Goal: Task Accomplishment & Management: Manage account settings

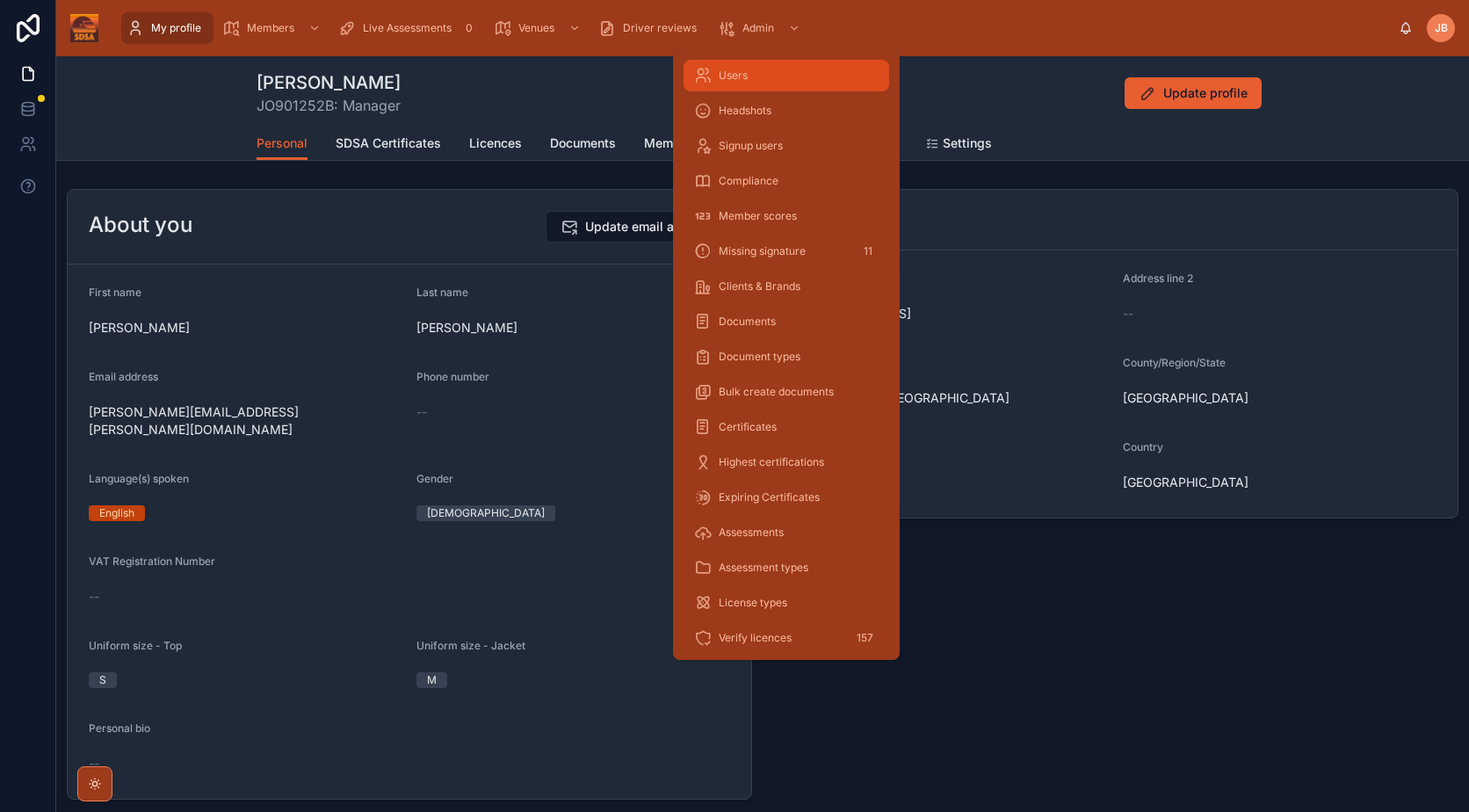
click at [787, 84] on div "Users" at bounding box center [786, 75] width 185 height 28
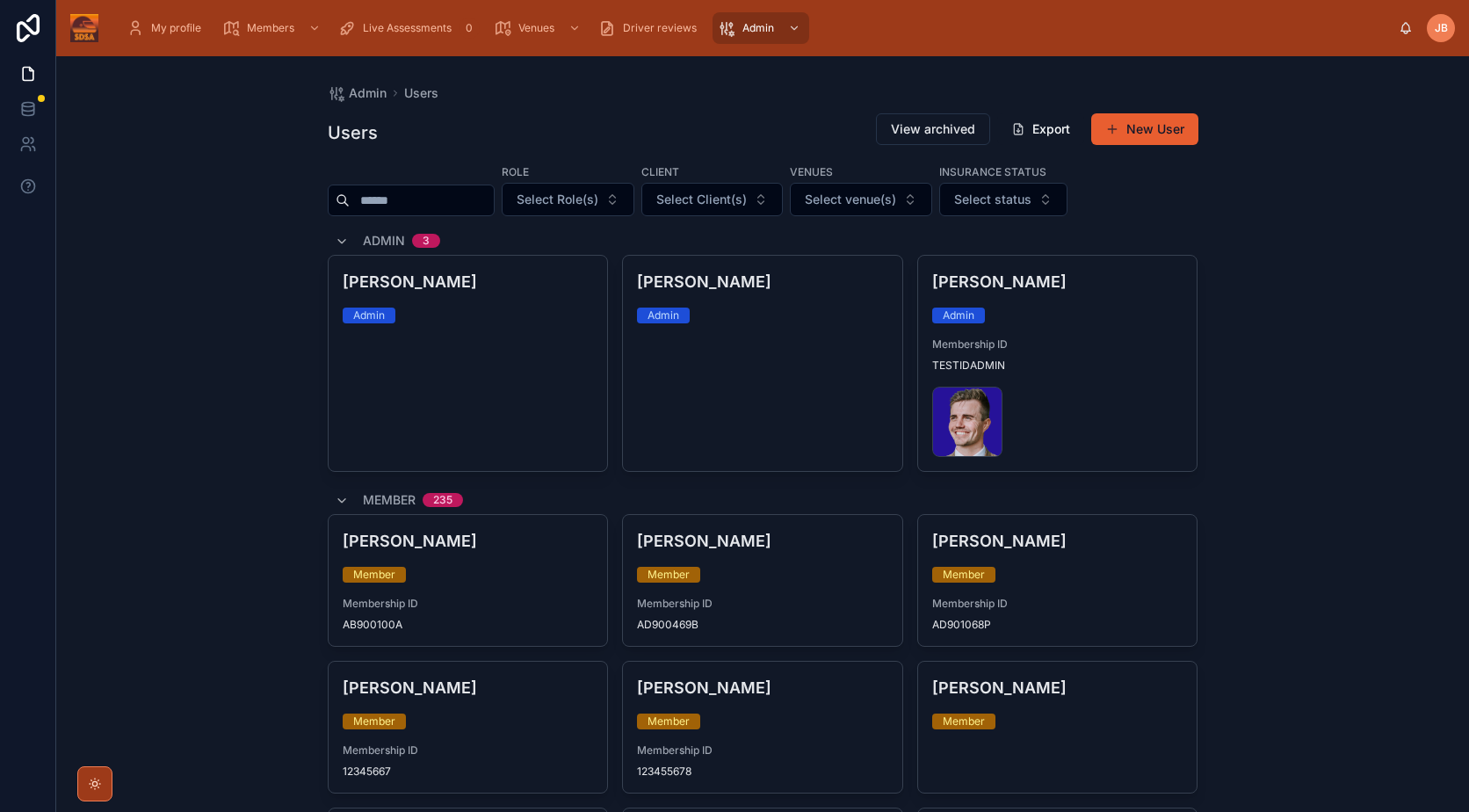
click at [420, 186] on div at bounding box center [411, 200] width 167 height 32
click at [420, 187] on div at bounding box center [411, 200] width 167 height 32
drag, startPoint x: 420, startPoint y: 187, endPoint x: 427, endPoint y: 198, distance: 13.0
click at [427, 198] on input "text" at bounding box center [421, 200] width 144 height 25
type input "*****"
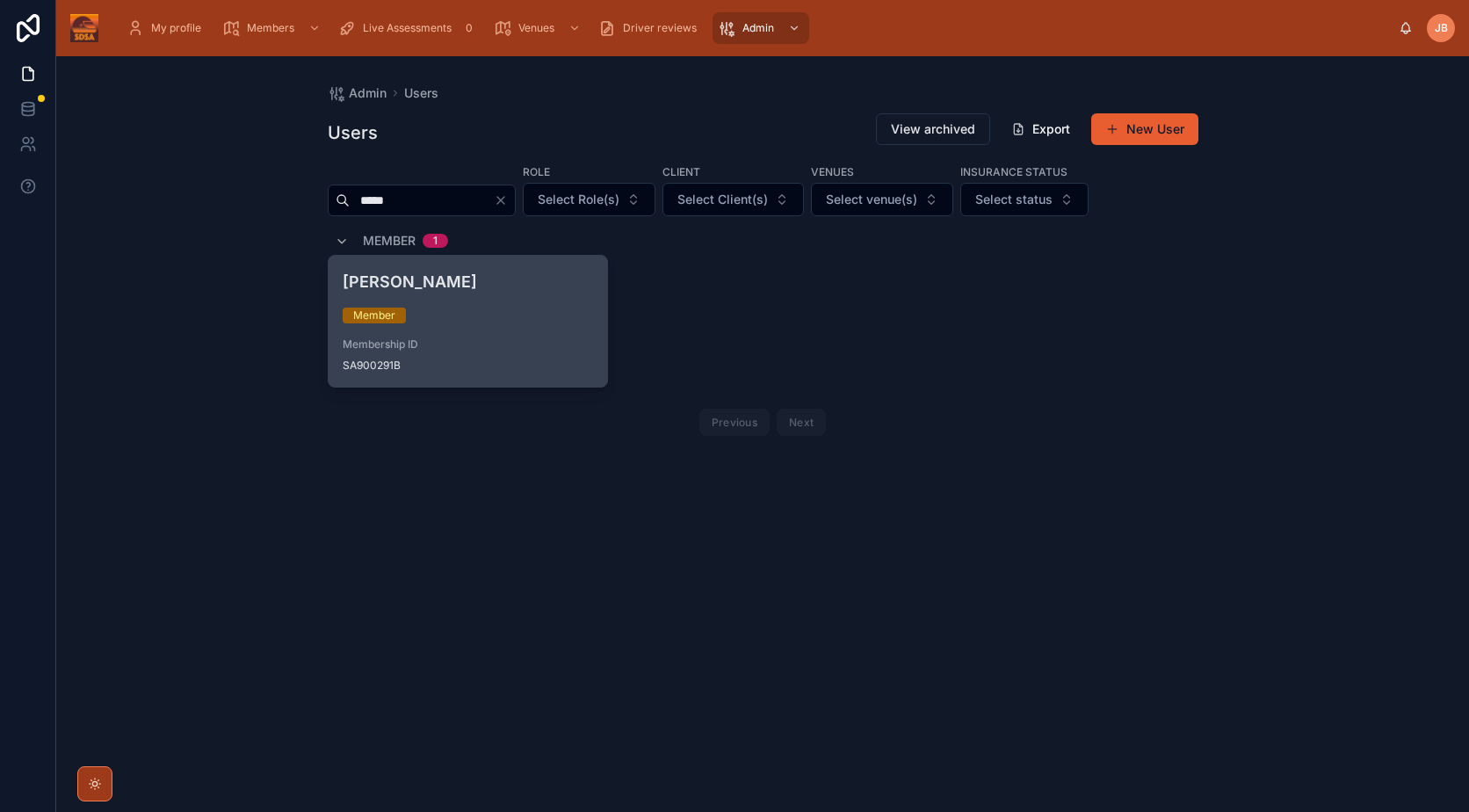
click at [459, 301] on div "[PERSON_NAME] Member Membership ID SA900291B" at bounding box center [468, 321] width 279 height 131
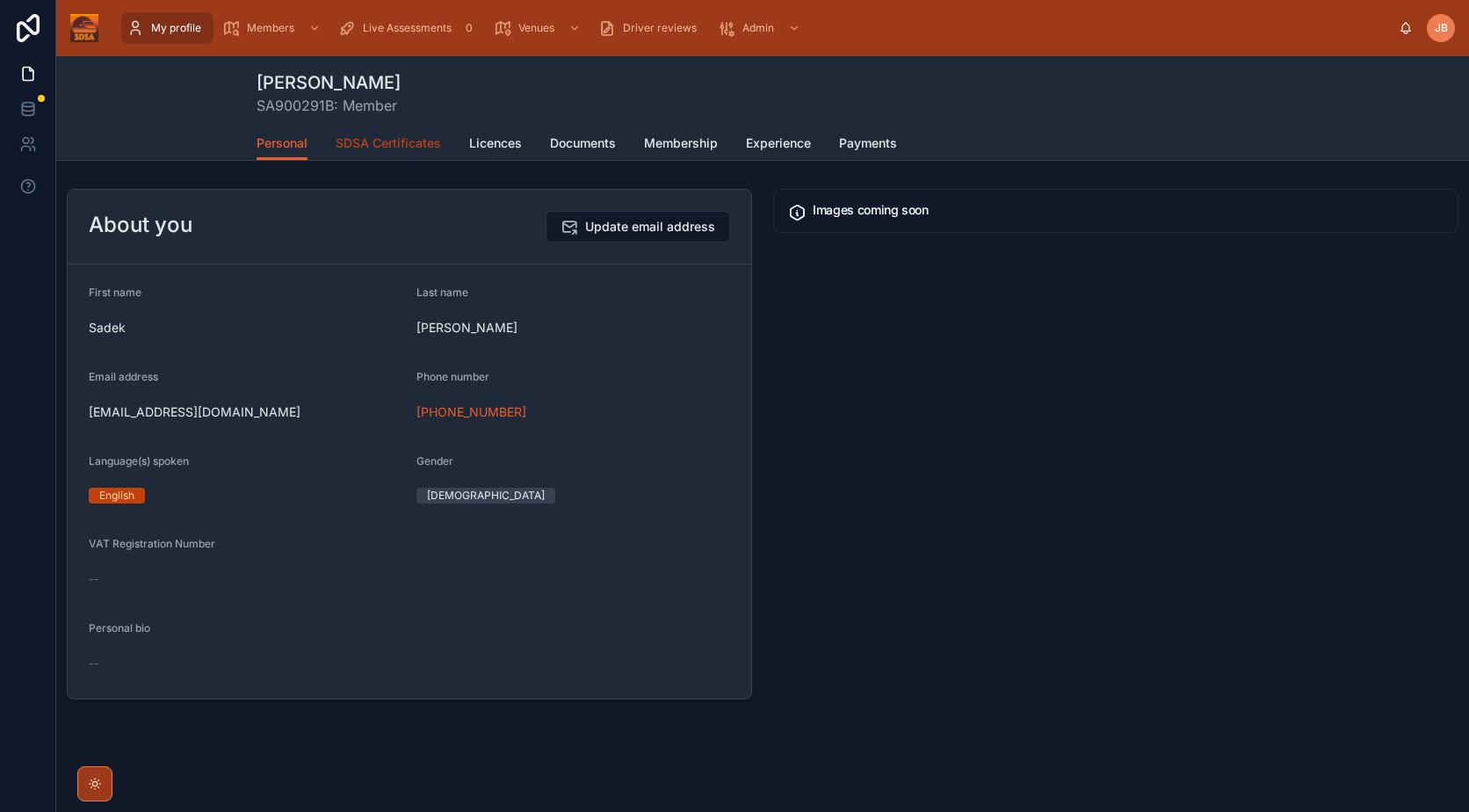
click at [402, 145] on span "SDSA Certificates" at bounding box center [389, 143] width 106 height 18
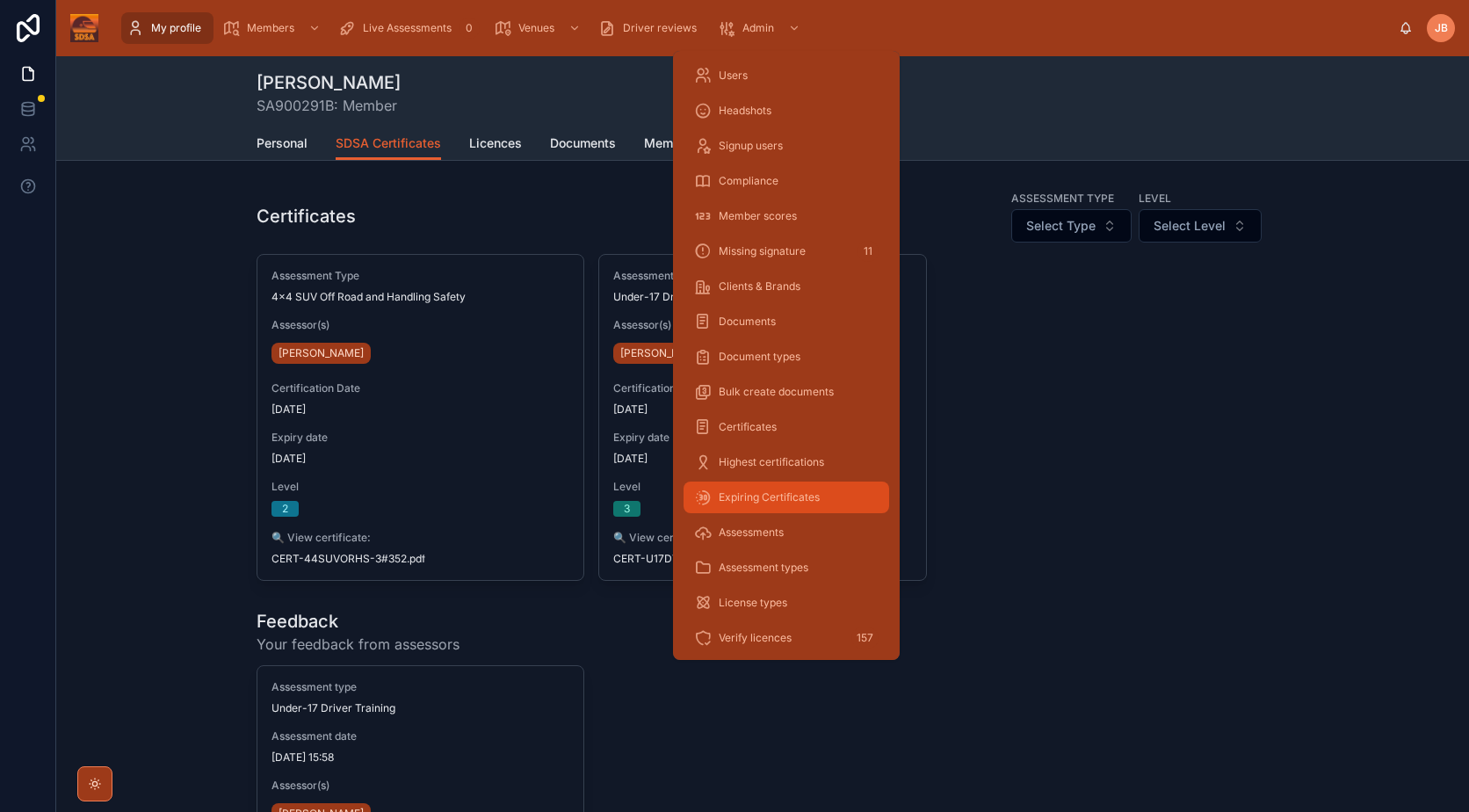
click at [814, 488] on div "Expiring Certificates" at bounding box center [786, 497] width 185 height 28
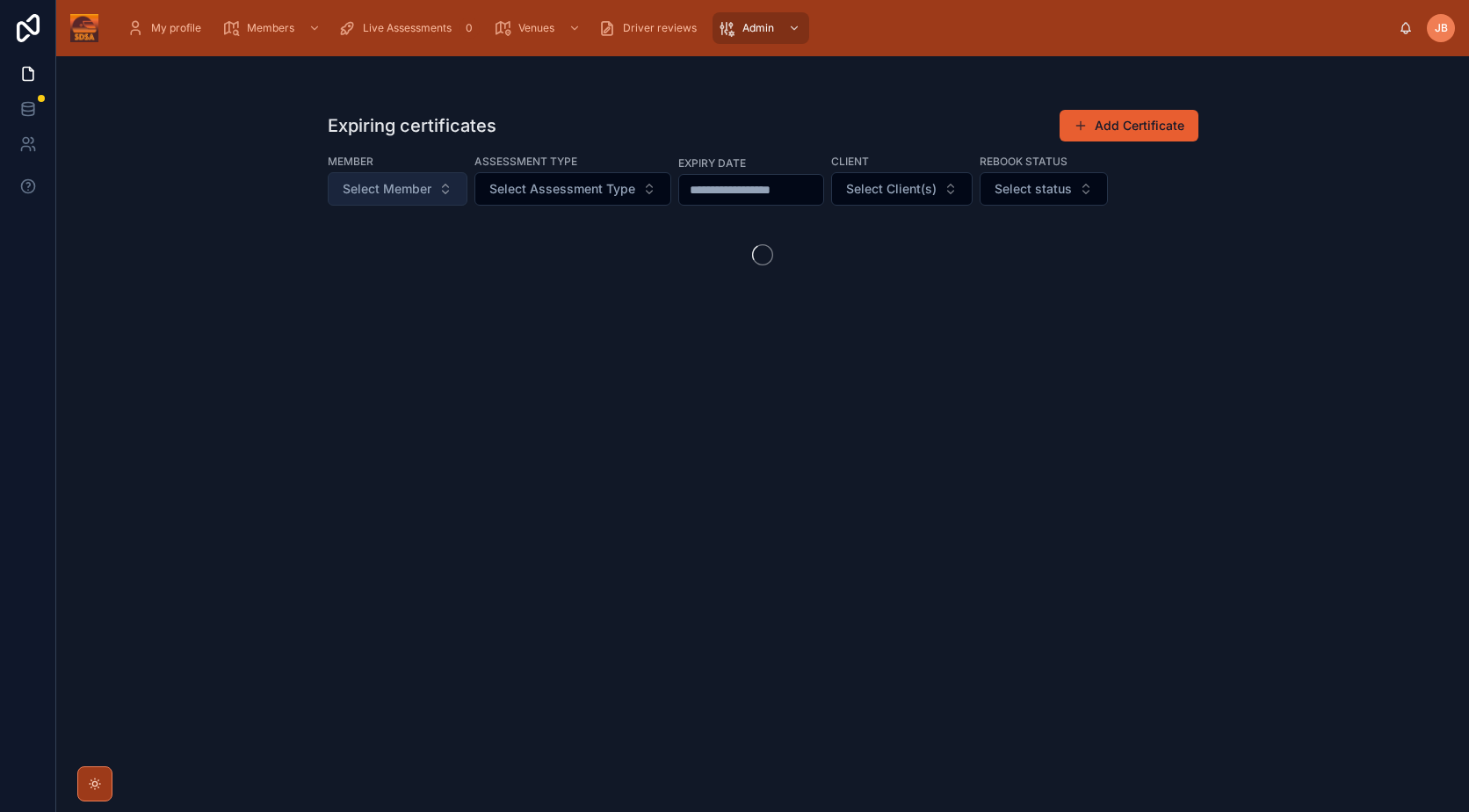
click at [400, 194] on span "Select Member" at bounding box center [387, 188] width 89 height 18
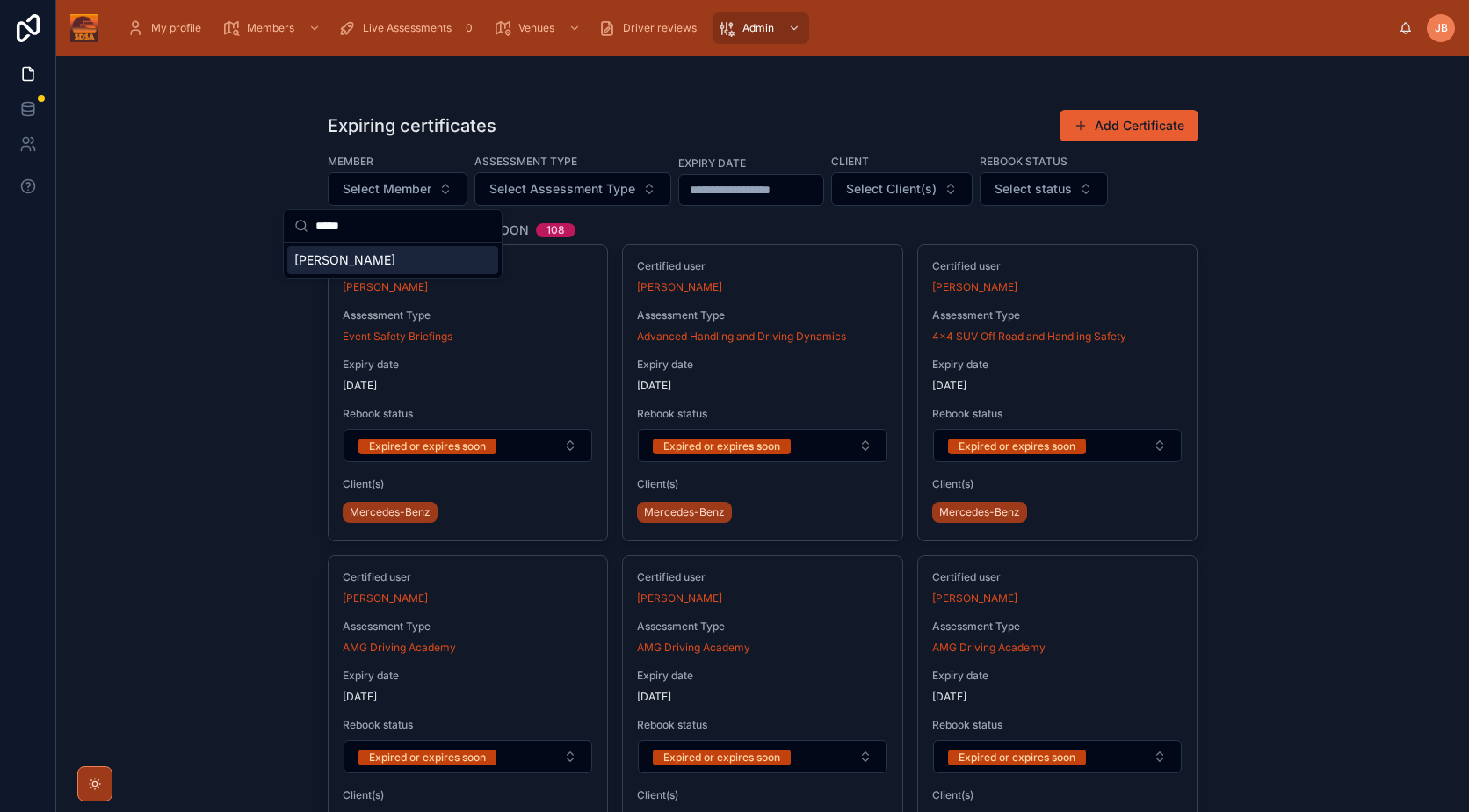
type input "*****"
click at [400, 256] on div "[PERSON_NAME]" at bounding box center [393, 260] width 211 height 28
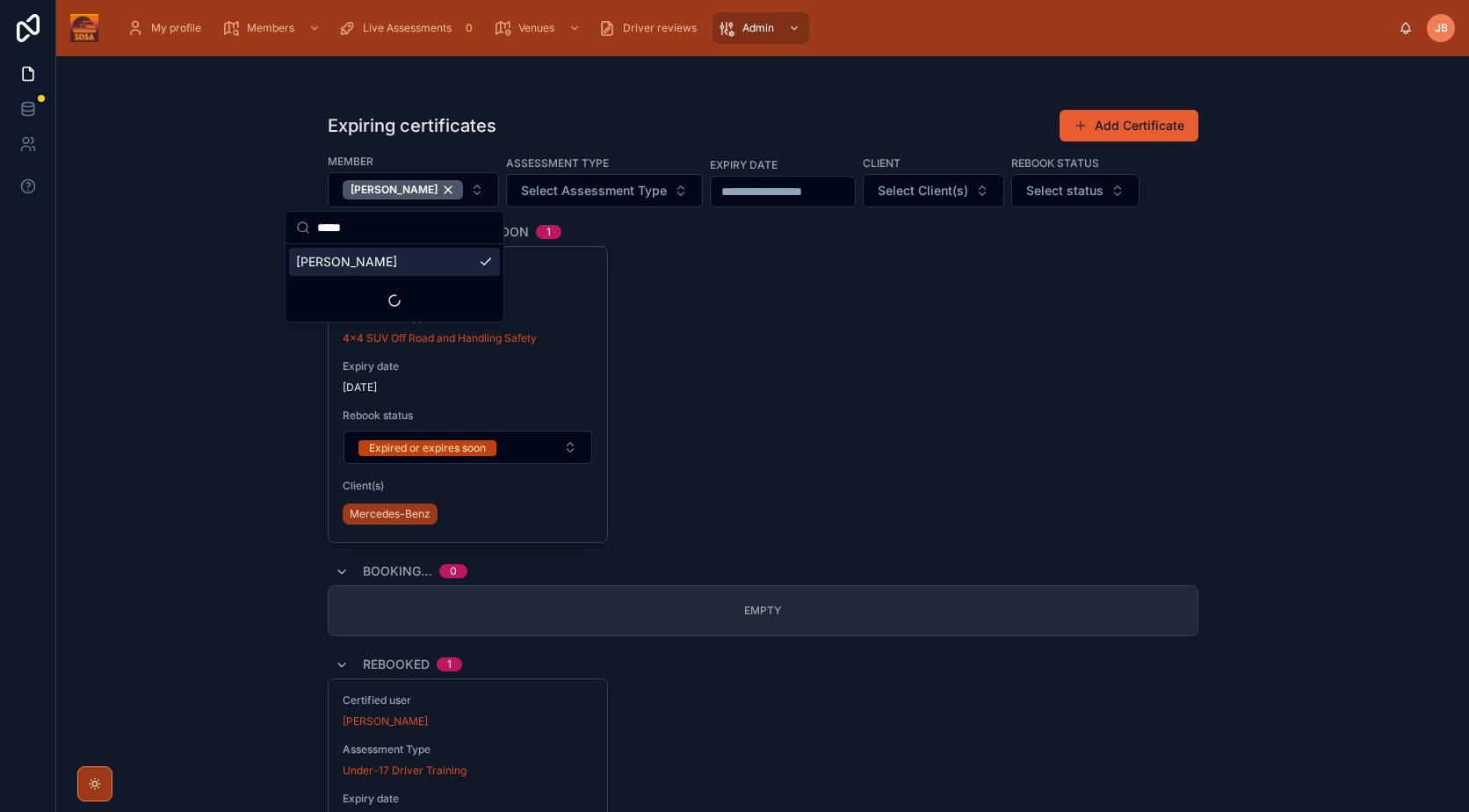
click at [996, 495] on div "Certified user [PERSON_NAME] Assessment Type 4x4 SUV Off Road and Handling Safe…" at bounding box center [763, 394] width 870 height 297
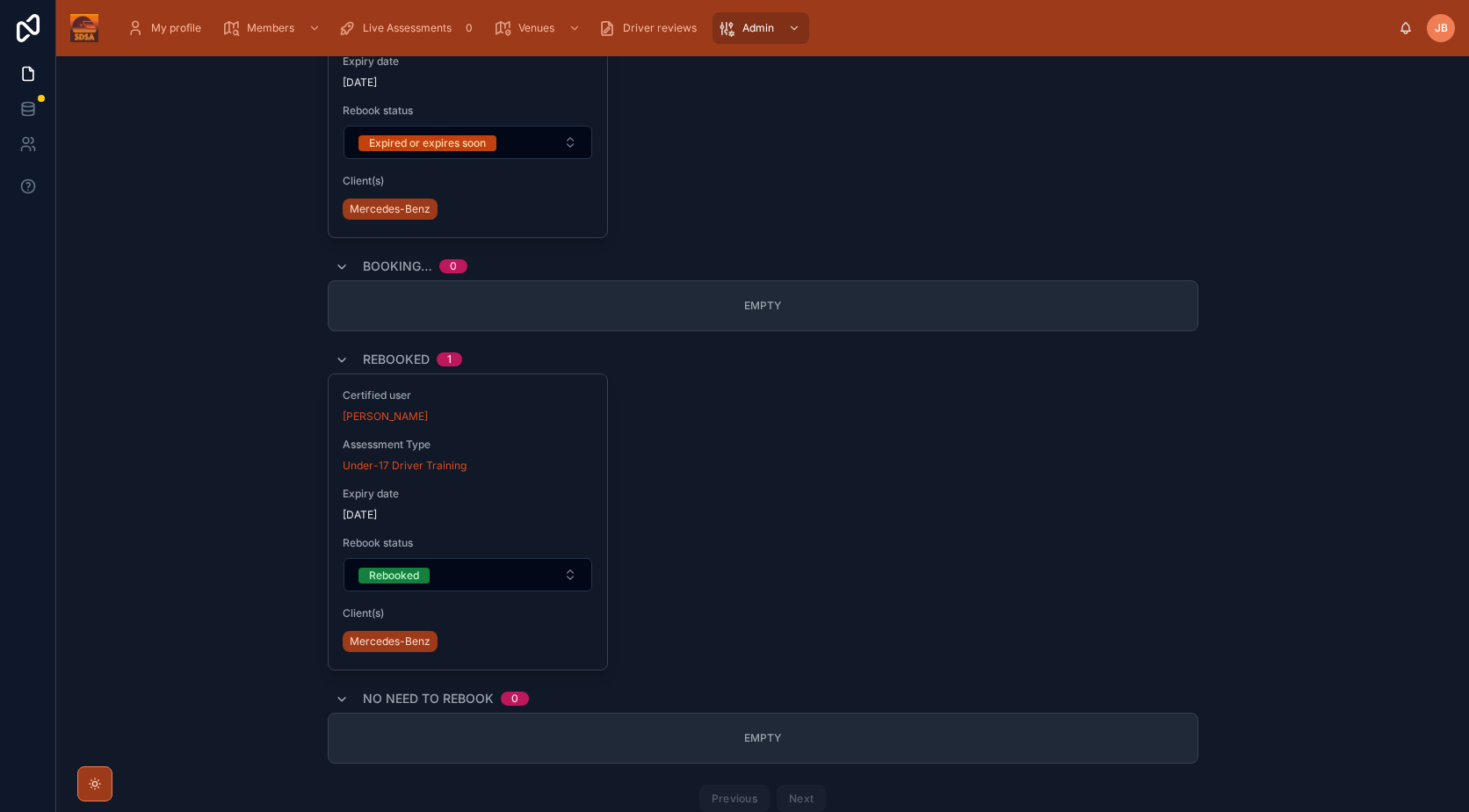
scroll to position [352, 0]
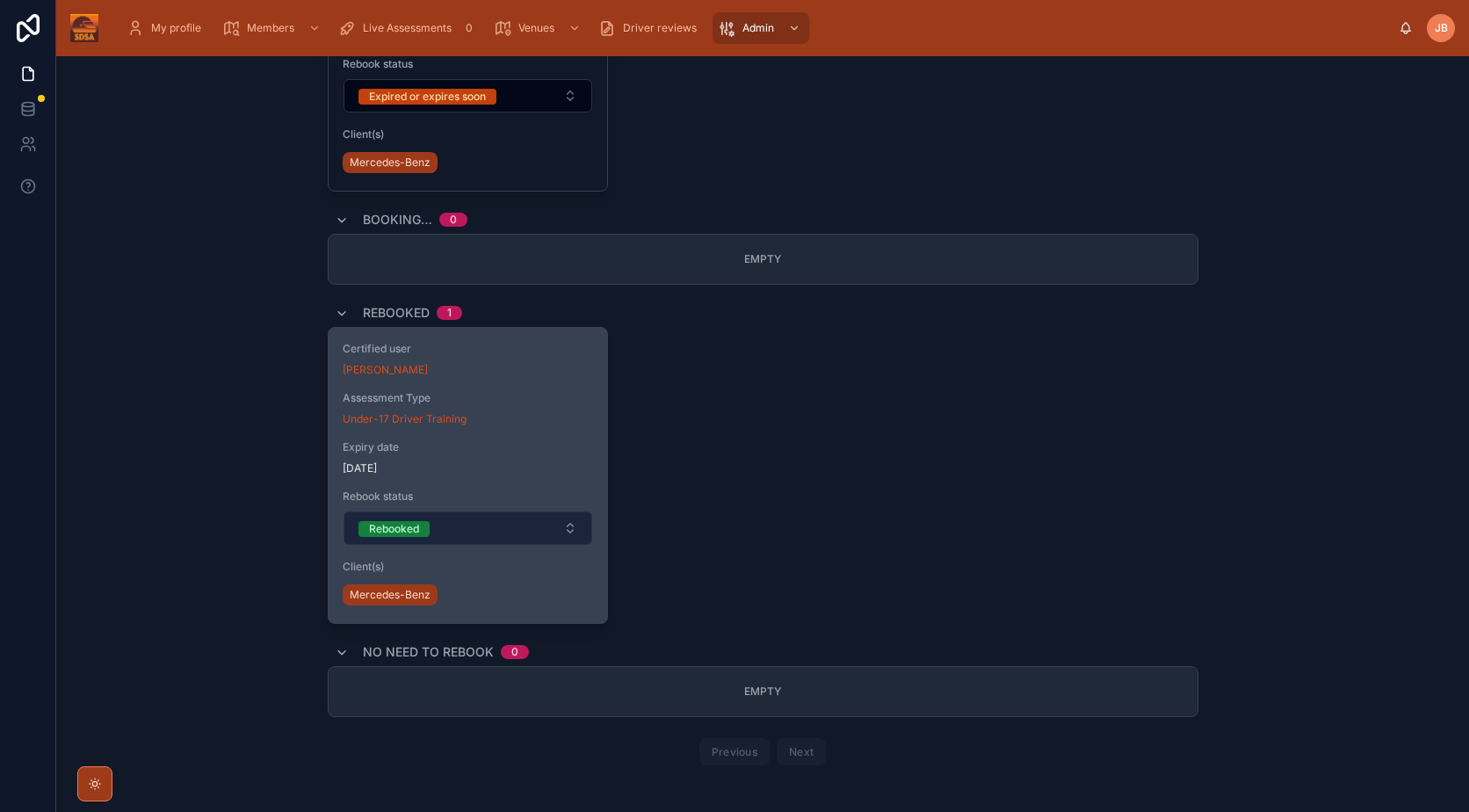
click at [536, 528] on button "Rebooked" at bounding box center [468, 528] width 250 height 33
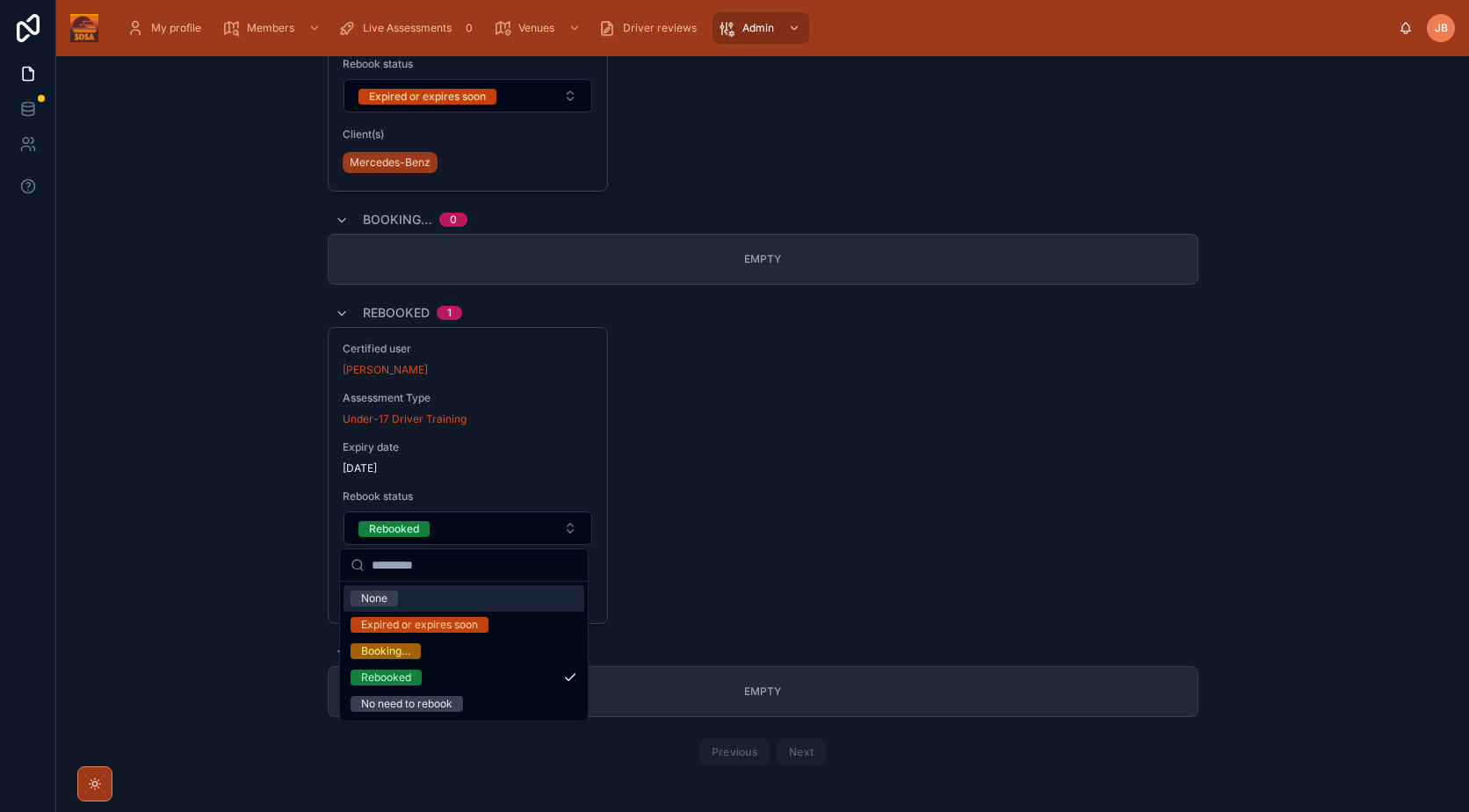
click at [860, 532] on div "Certified user [PERSON_NAME] Assessment Type Under-17 Driver Training Expiry da…" at bounding box center [763, 475] width 870 height 297
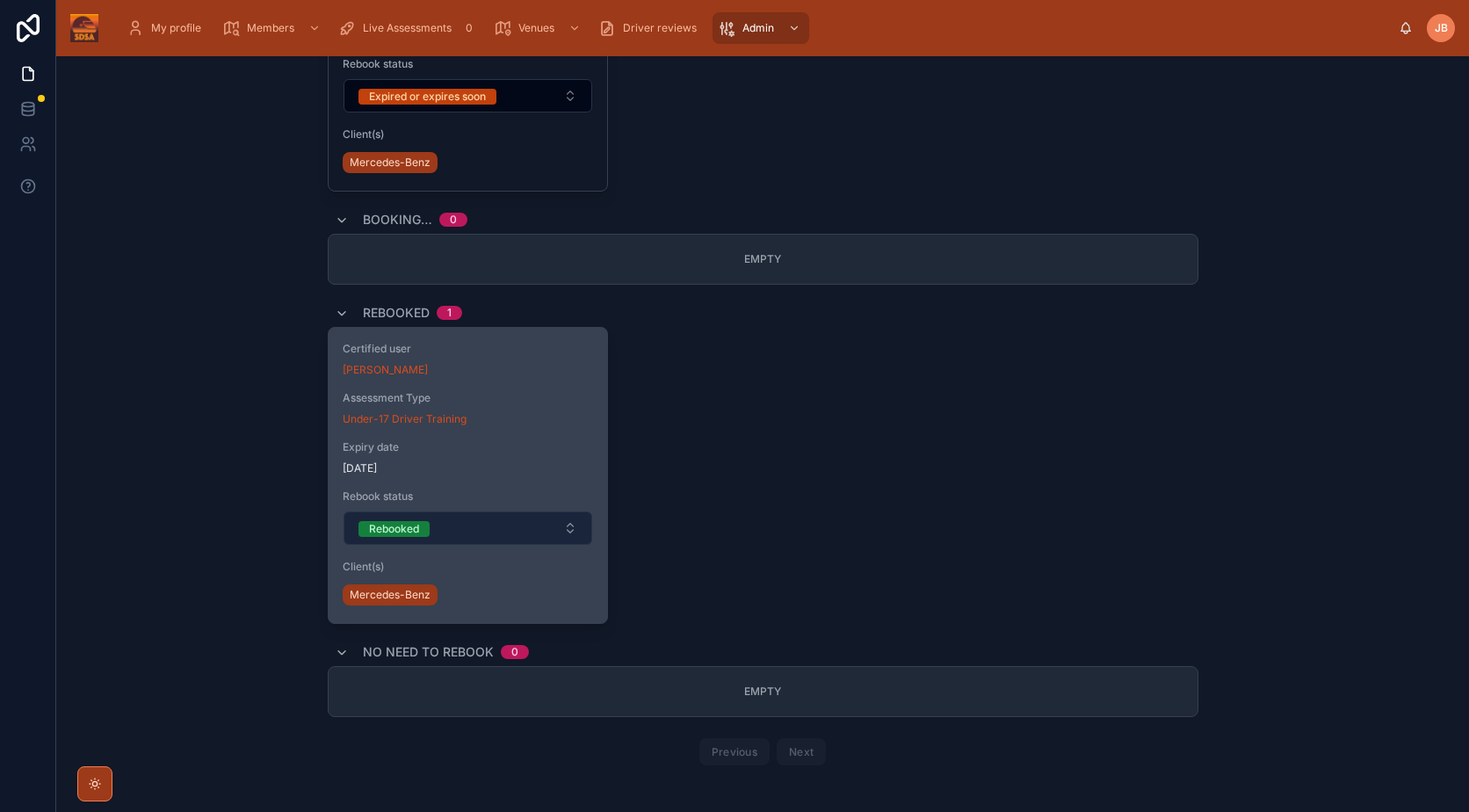
click at [555, 522] on button "Rebooked" at bounding box center [468, 528] width 250 height 33
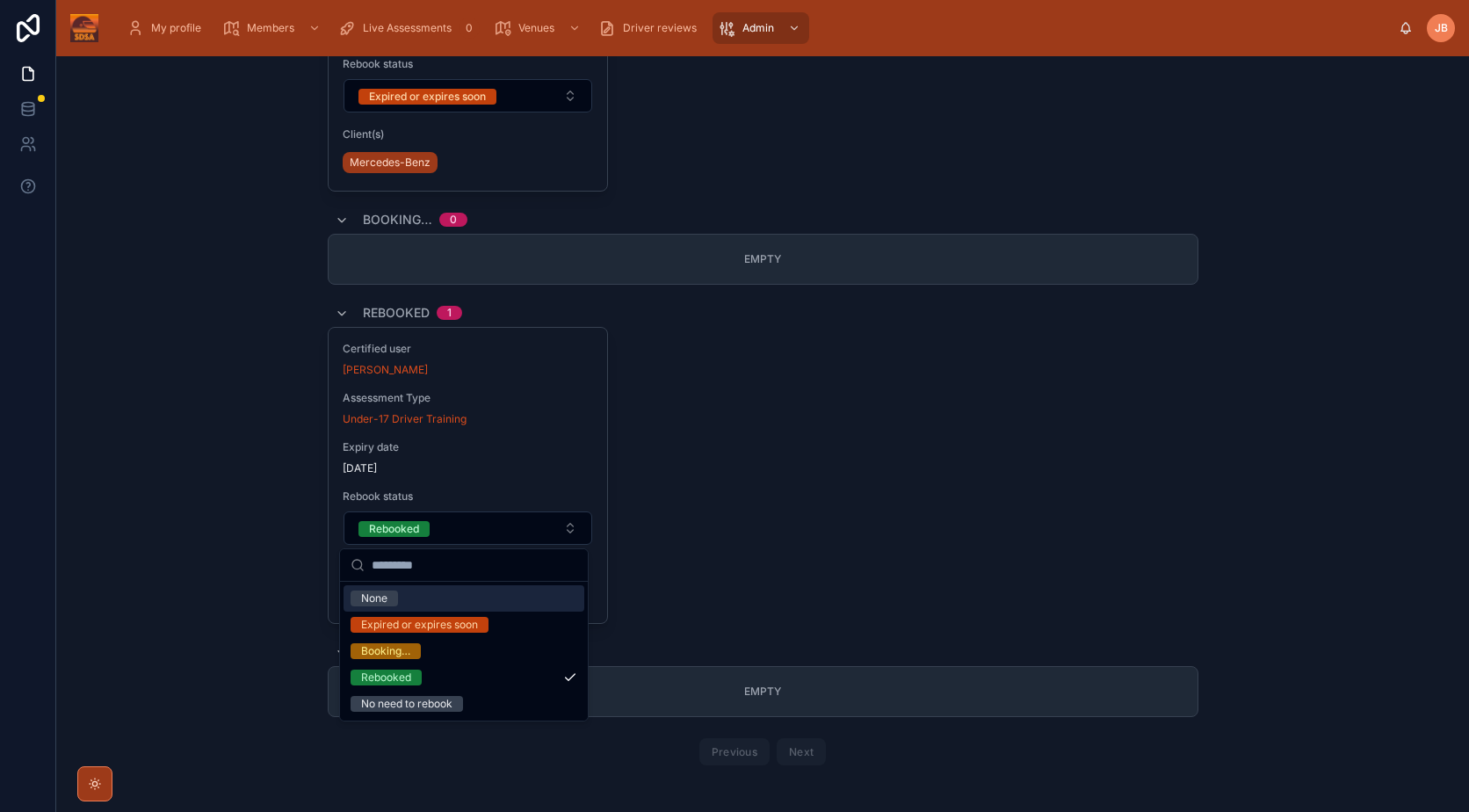
click at [737, 591] on div "Certified user [PERSON_NAME] Assessment Type Under-17 Driver Training Expiry da…" at bounding box center [763, 475] width 870 height 297
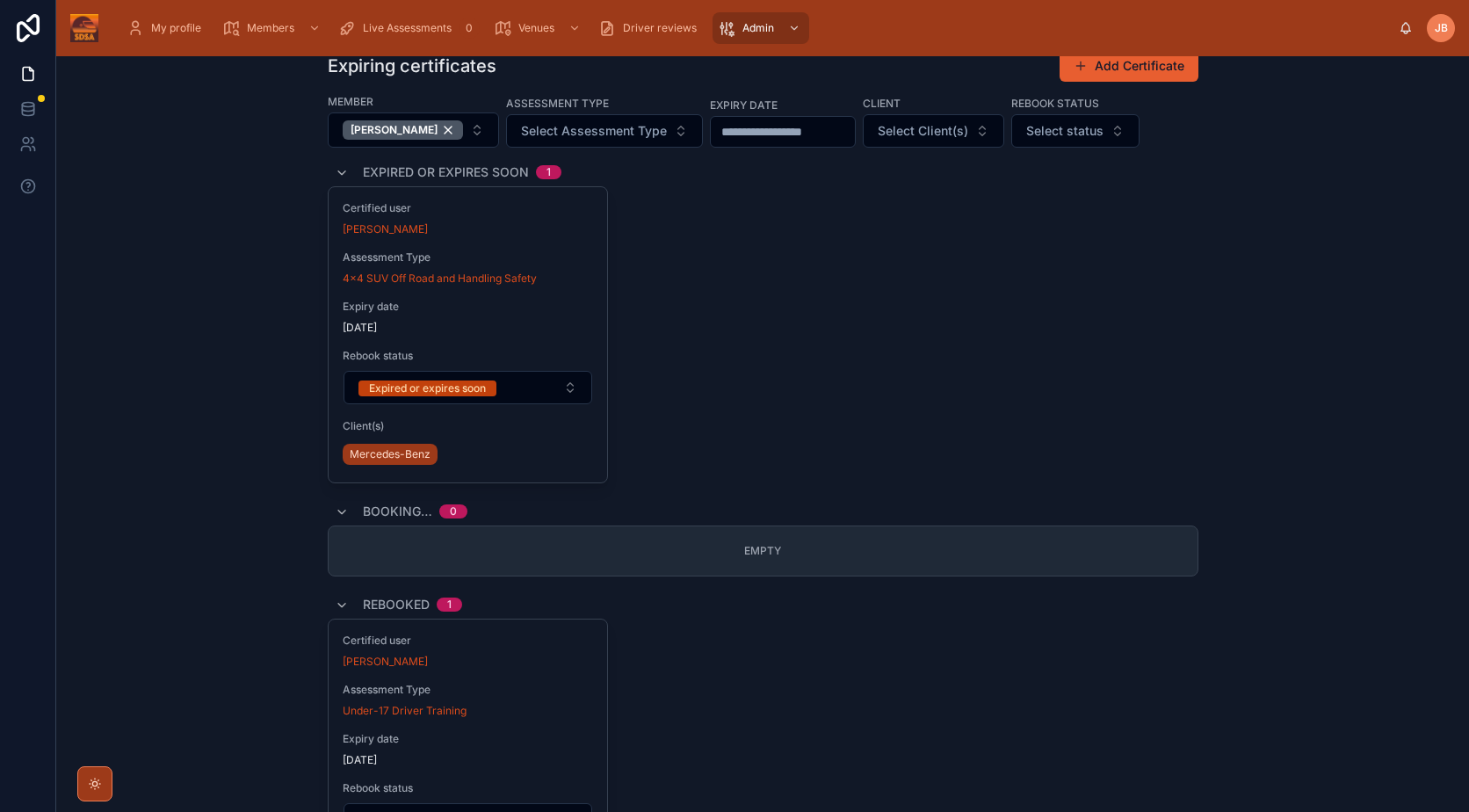
scroll to position [0, 0]
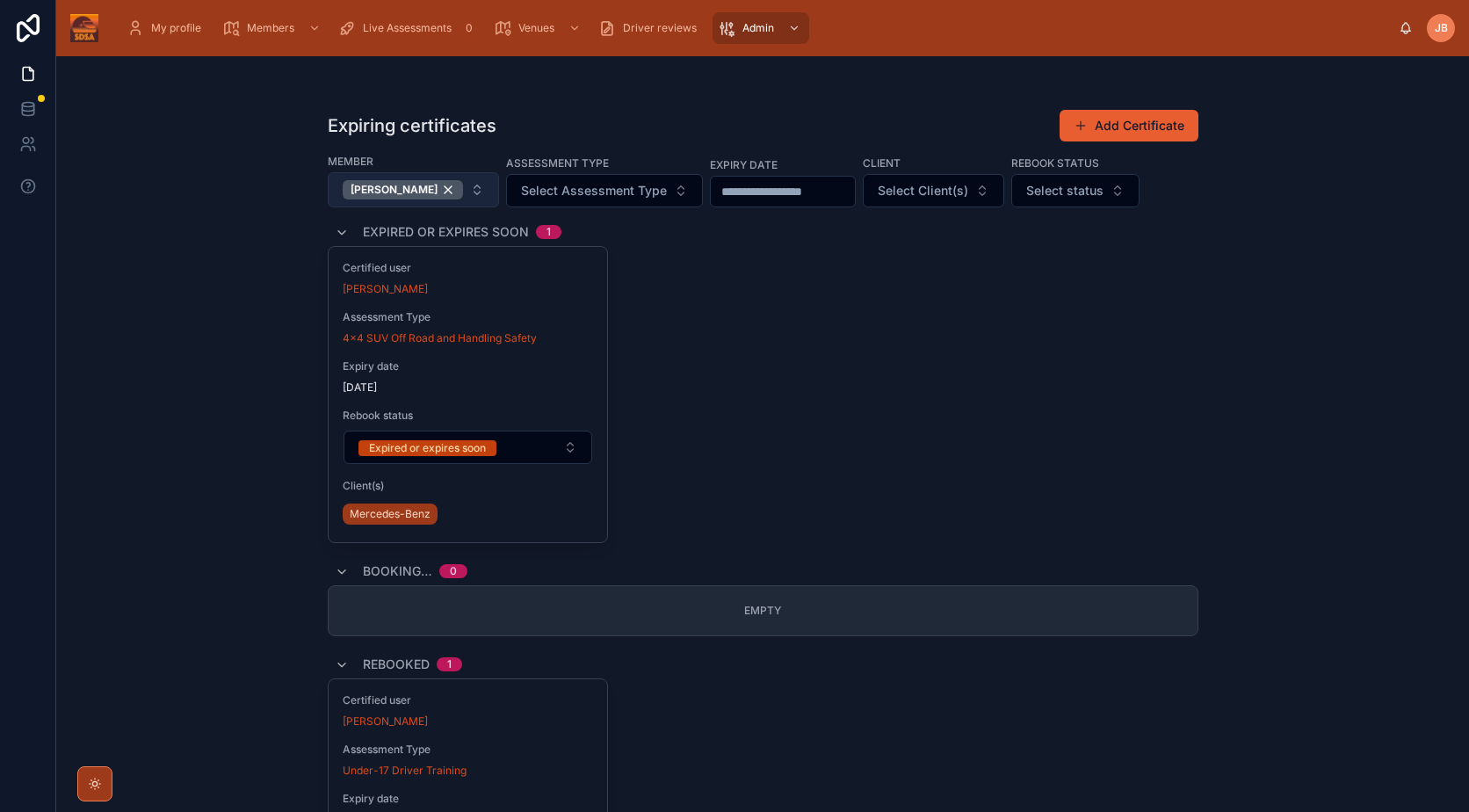
click at [420, 190] on div "[PERSON_NAME]" at bounding box center [403, 189] width 121 height 19
click at [417, 189] on span "[PERSON_NAME]" at bounding box center [403, 189] width 121 height 19
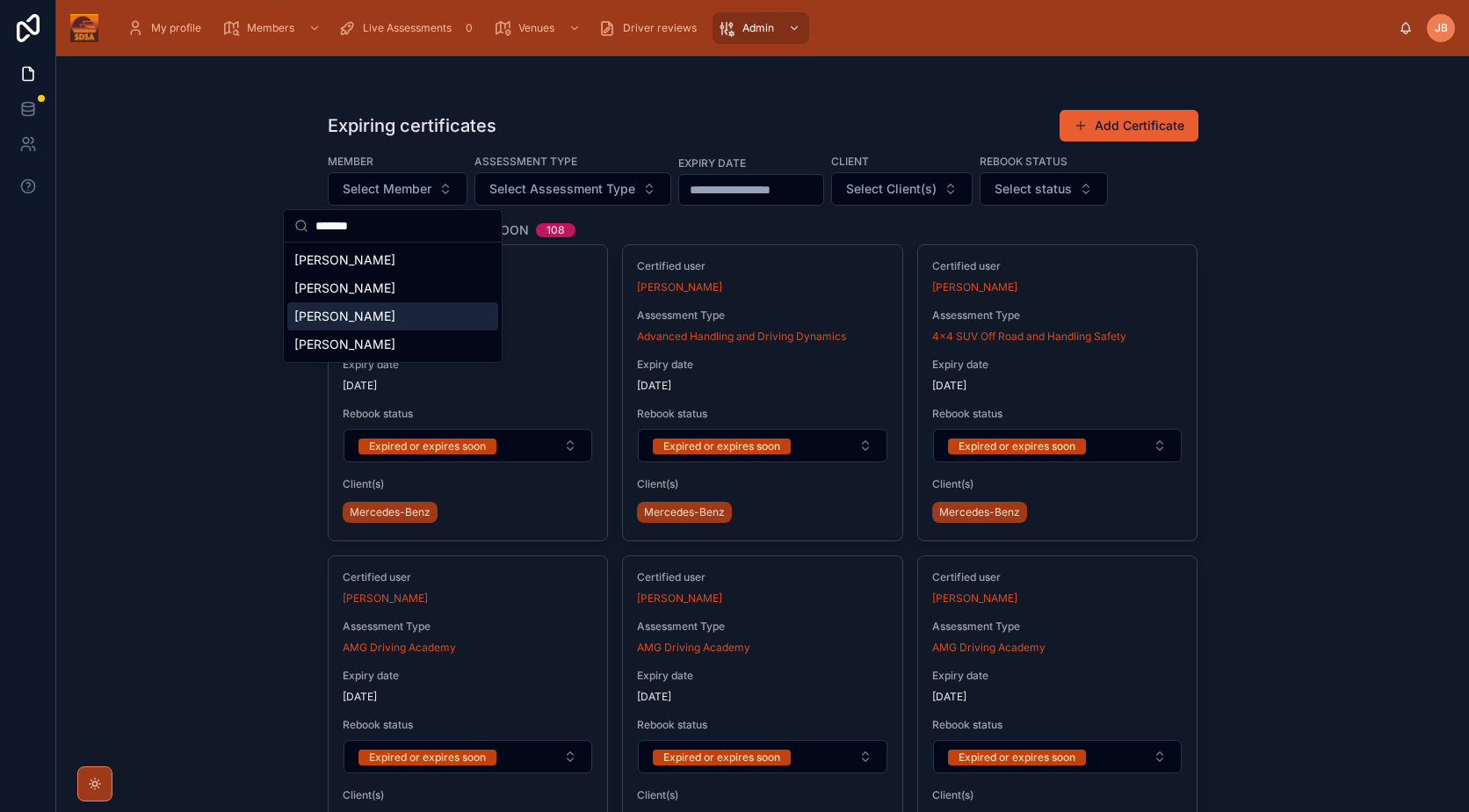
type input "*******"
click at [405, 354] on div "[PERSON_NAME]" at bounding box center [393, 344] width 211 height 28
